Goal: Find specific page/section: Find specific page/section

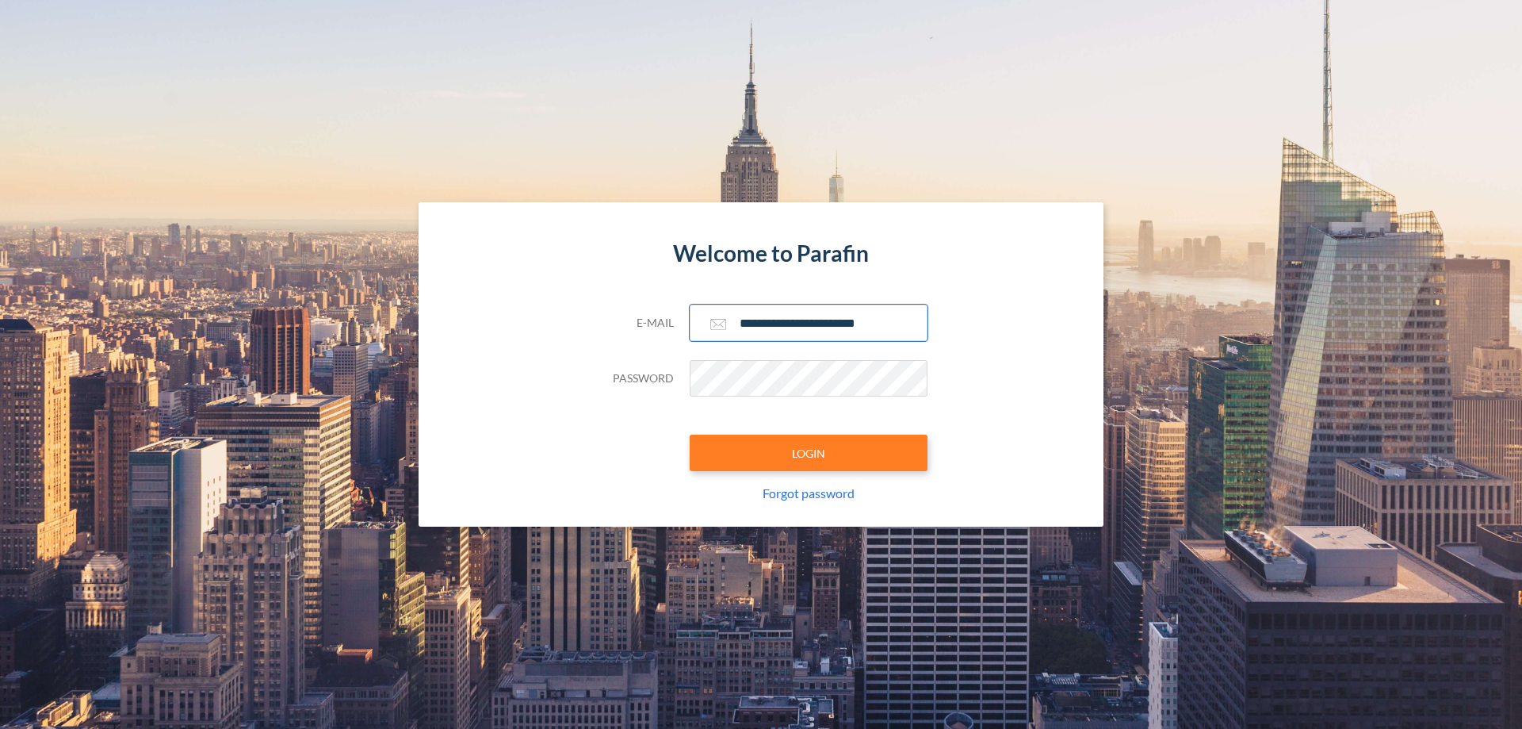
type input "**********"
click at [809, 453] on button "LOGIN" at bounding box center [809, 452] width 238 height 36
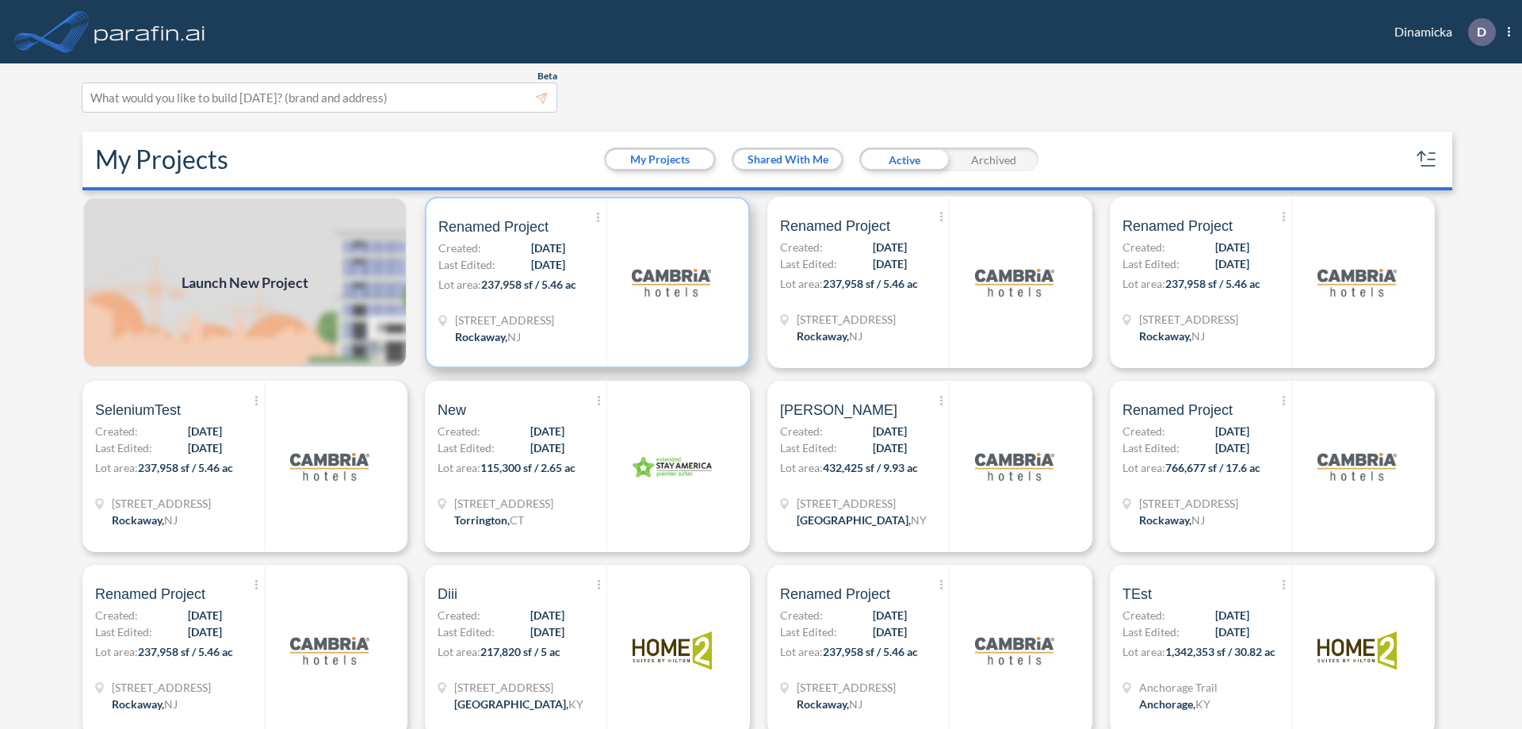
scroll to position [4, 0]
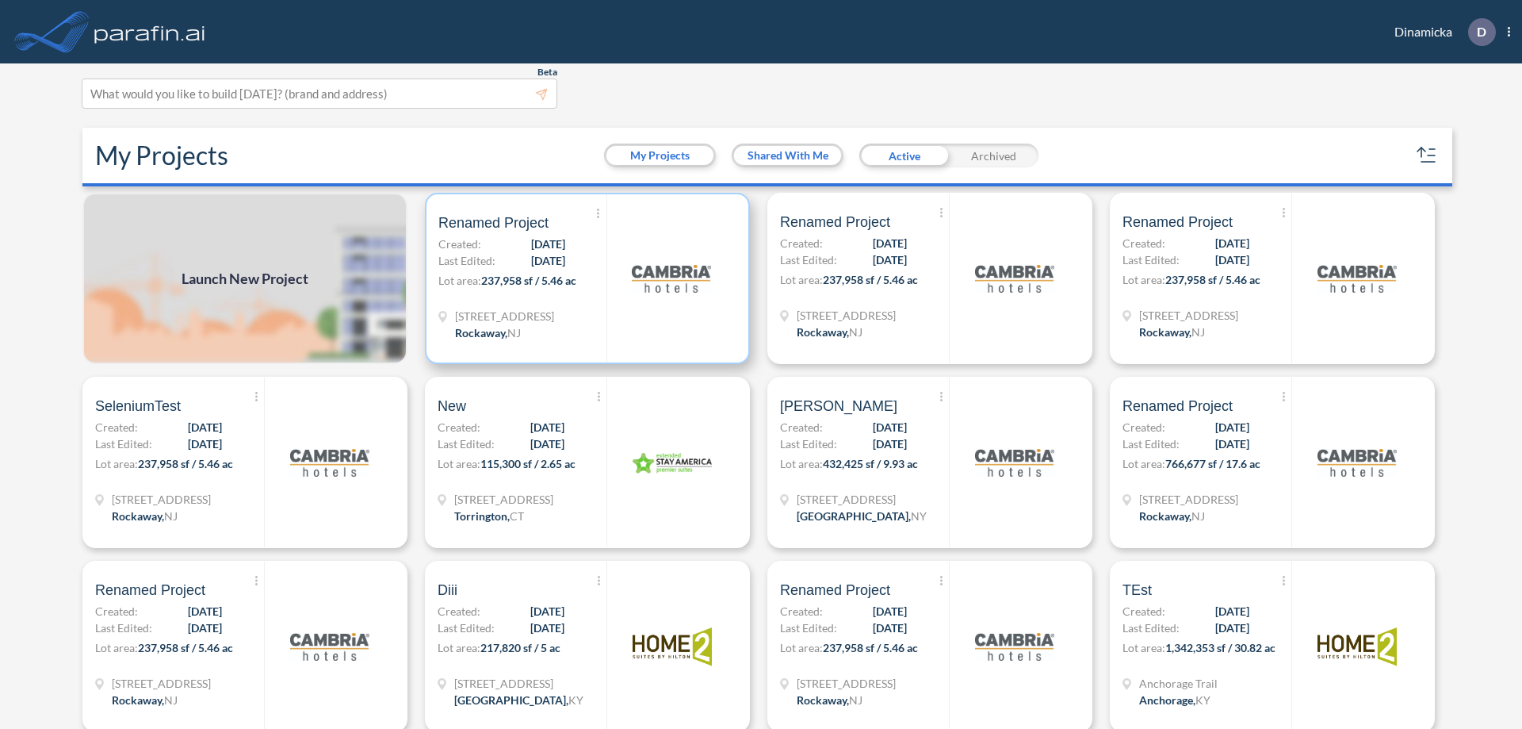
click at [584, 278] on p "Lot area: 237,958 sf / 5.46 ac" at bounding box center [522, 283] width 168 height 23
